Goal: Task Accomplishment & Management: Manage account settings

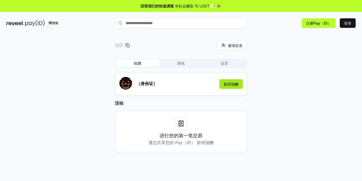
click at [238, 82] on button "获得报酬" at bounding box center [231, 84] width 23 height 10
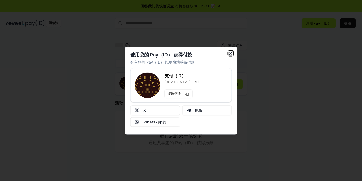
click at [231, 53] on icon "button" at bounding box center [231, 53] width 2 height 2
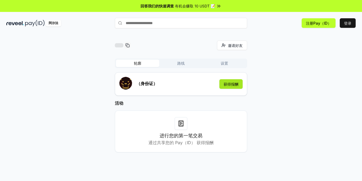
click at [234, 83] on button "获得报酬" at bounding box center [231, 84] width 23 height 10
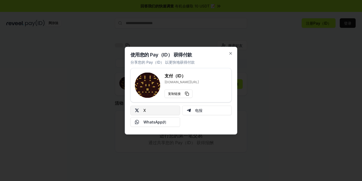
click at [160, 111] on button "X" at bounding box center [156, 110] width 50 height 10
click at [160, 108] on button "X" at bounding box center [156, 110] width 50 height 10
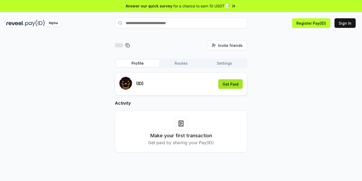
click at [231, 85] on button "Get Paid" at bounding box center [230, 84] width 24 height 10
